Goal: Navigation & Orientation: Find specific page/section

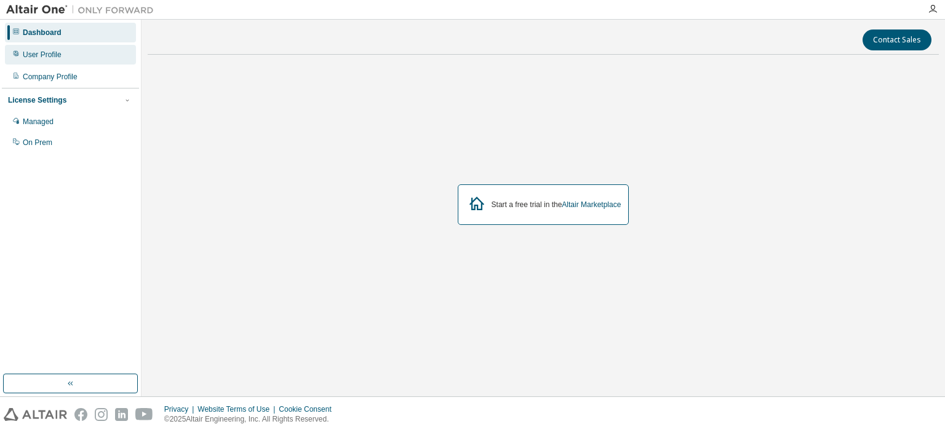
click at [37, 55] on div "User Profile" at bounding box center [42, 55] width 39 height 10
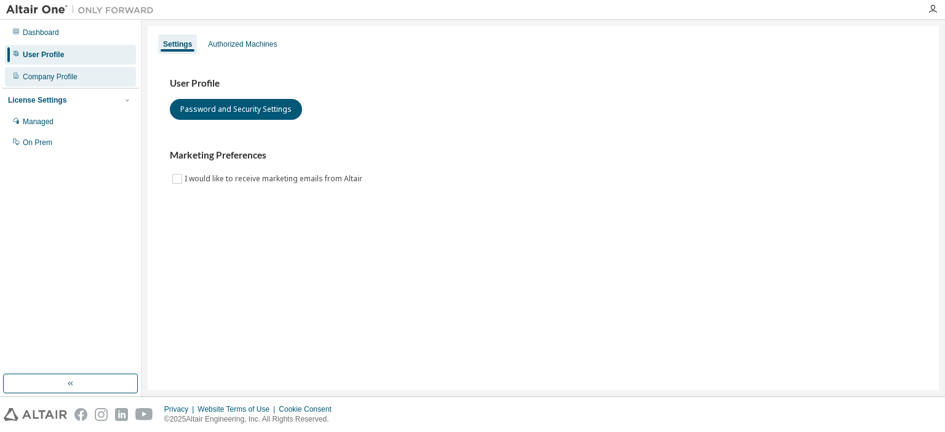
click at [33, 81] on div "Company Profile" at bounding box center [50, 77] width 55 height 10
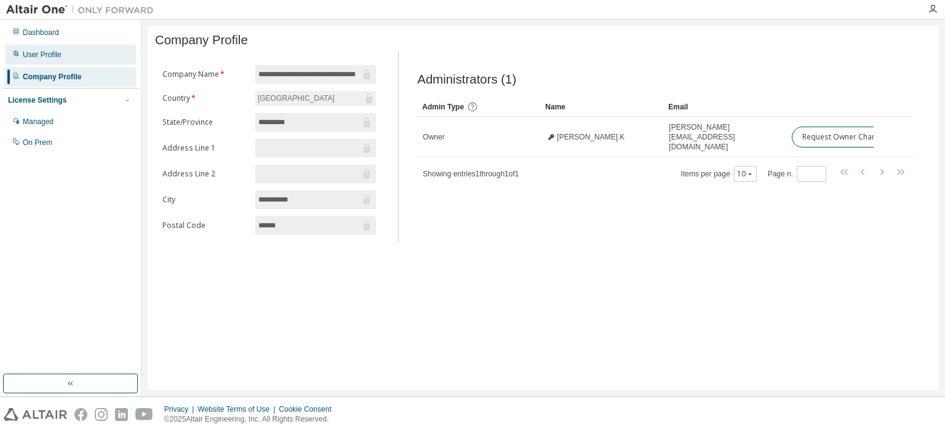
click at [41, 60] on div "User Profile" at bounding box center [70, 55] width 131 height 20
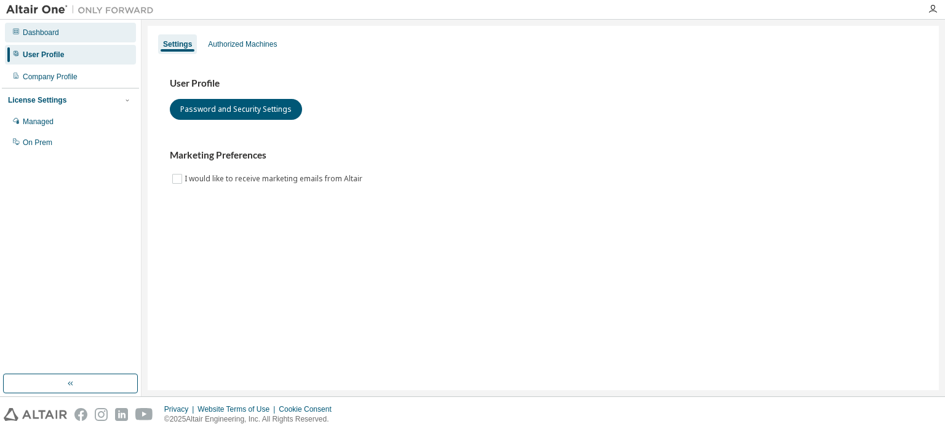
click at [42, 34] on div "Dashboard" at bounding box center [41, 33] width 36 height 10
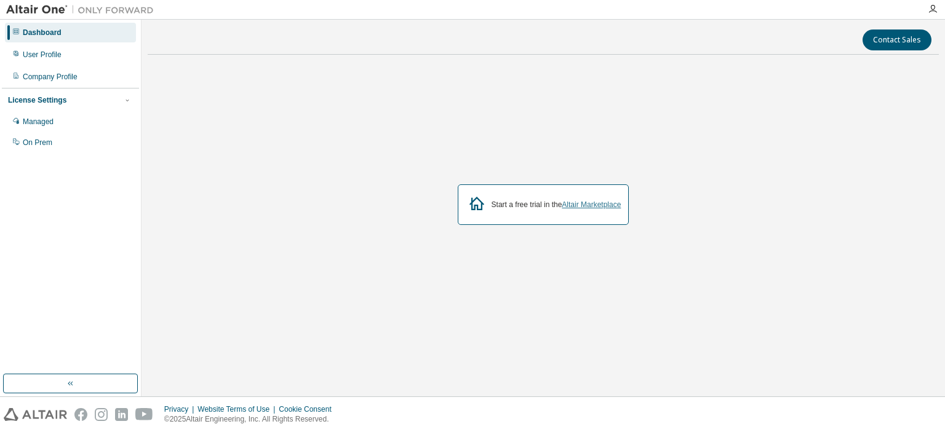
click at [573, 208] on link "Altair Marketplace" at bounding box center [590, 204] width 59 height 9
